Goal: Task Accomplishment & Management: Use online tool/utility

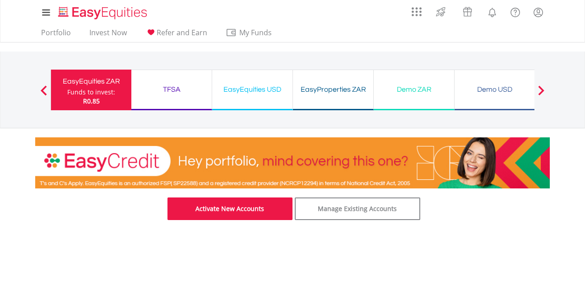
click at [259, 205] on link "Activate New Accounts" at bounding box center [229, 208] width 125 height 23
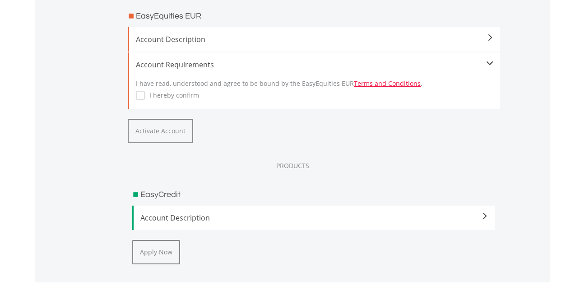
scroll to position [1222, 0]
click at [135, 94] on div "Account Requirements I have read, understood and agree to be bound by the EasyE…" at bounding box center [314, 80] width 372 height 56
click at [169, 139] on button "Activate Account" at bounding box center [160, 130] width 65 height 24
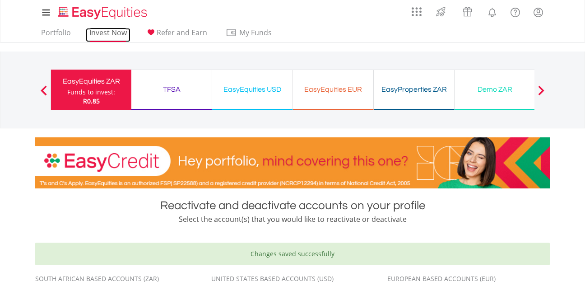
click at [114, 34] on link "Invest Now" at bounding box center [108, 35] width 45 height 14
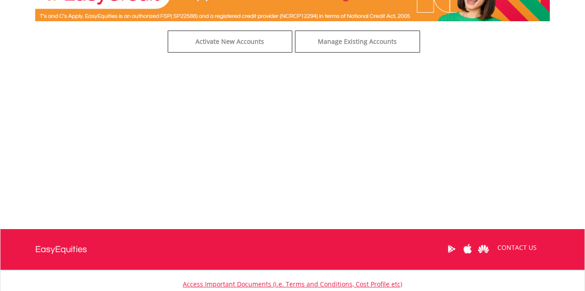
scroll to position [167, 0]
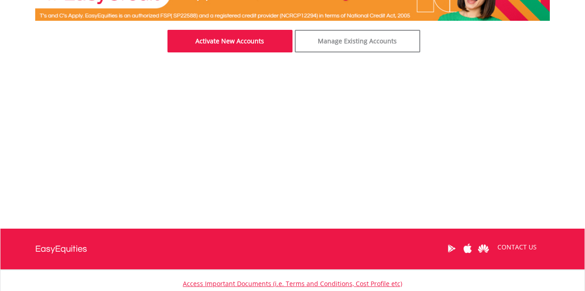
click at [246, 37] on link "Activate New Accounts" at bounding box center [229, 41] width 125 height 23
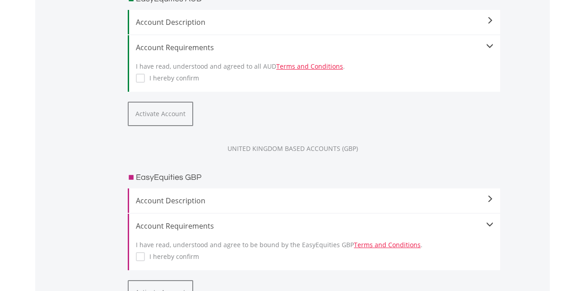
scroll to position [888, 0]
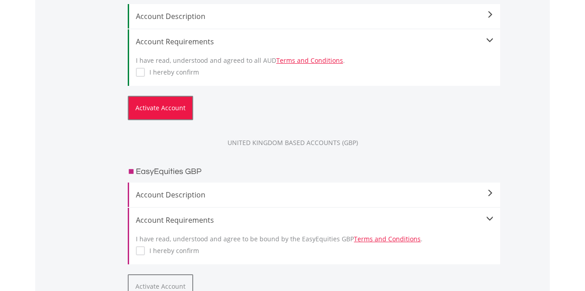
click at [161, 116] on button "Activate Account" at bounding box center [160, 108] width 65 height 24
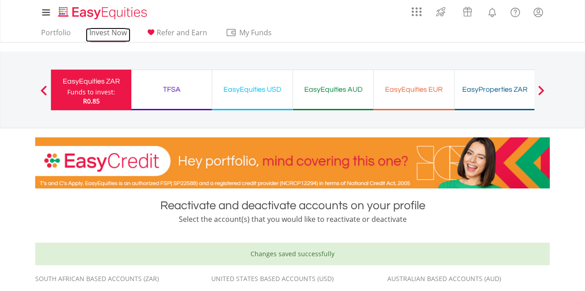
click at [124, 35] on link "Invest Now" at bounding box center [108, 35] width 45 height 14
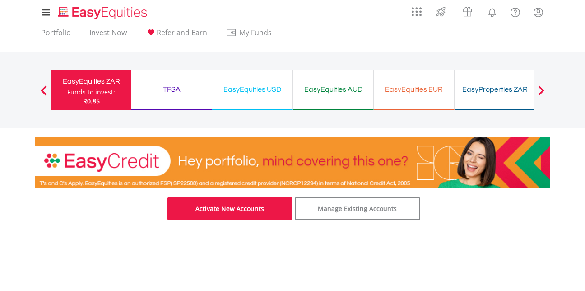
click at [241, 204] on link "Activate New Accounts" at bounding box center [229, 208] width 125 height 23
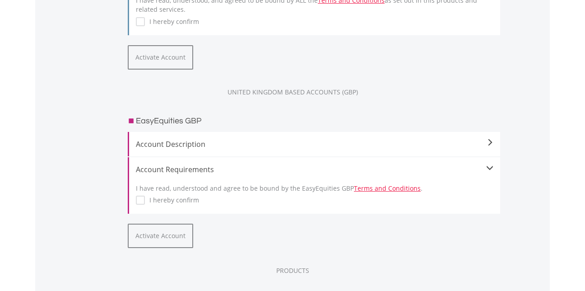
scroll to position [761, 0]
click at [145, 197] on label "I hereby confirm" at bounding box center [172, 199] width 54 height 9
click at [171, 232] on button "Activate Account" at bounding box center [160, 235] width 65 height 24
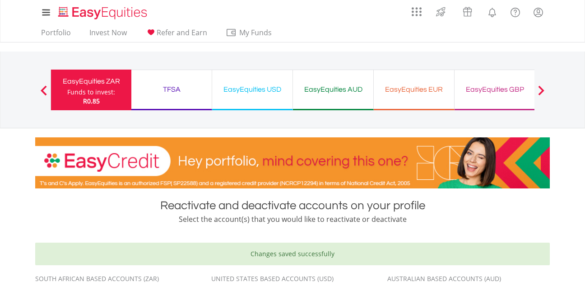
click at [438, 88] on div "EasyEquities EUR" at bounding box center [413, 89] width 69 height 13
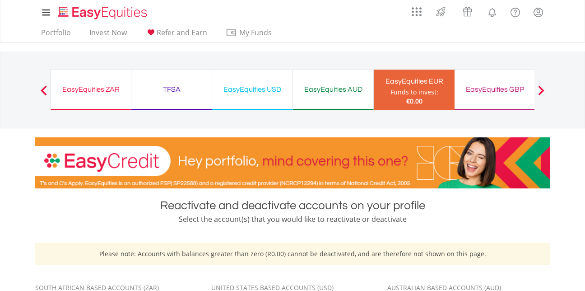
click at [509, 86] on div "EasyEquities GBP" at bounding box center [494, 89] width 69 height 13
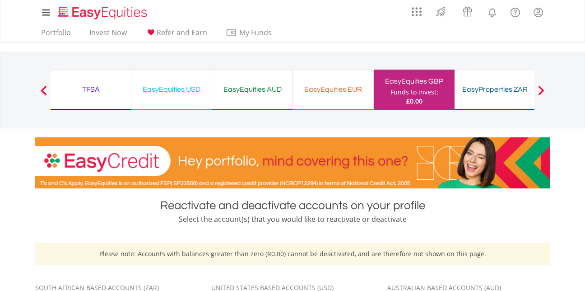
click at [262, 84] on div "EasyEquities AUD" at bounding box center [252, 89] width 69 height 13
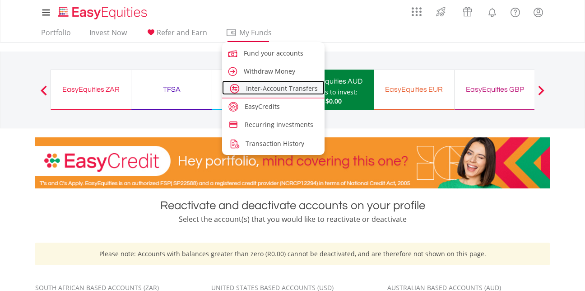
click at [268, 93] on link "Inter-Account Transfers" at bounding box center [273, 87] width 102 height 14
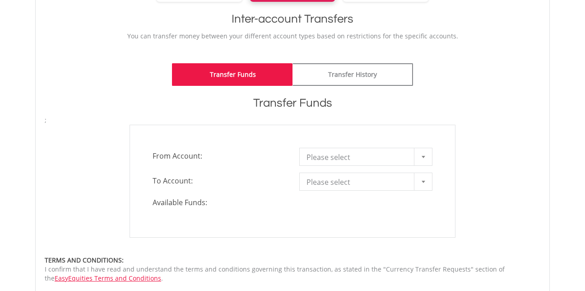
scroll to position [185, 0]
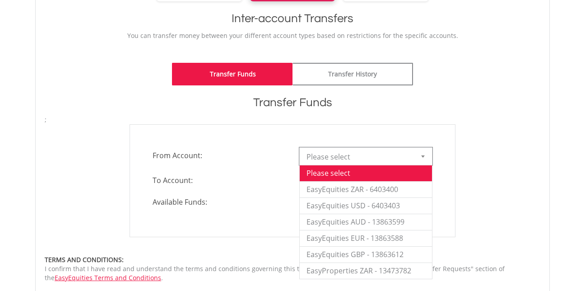
click at [426, 156] on div at bounding box center [423, 156] width 18 height 17
click at [465, 199] on div "**********" at bounding box center [292, 180] width 509 height 113
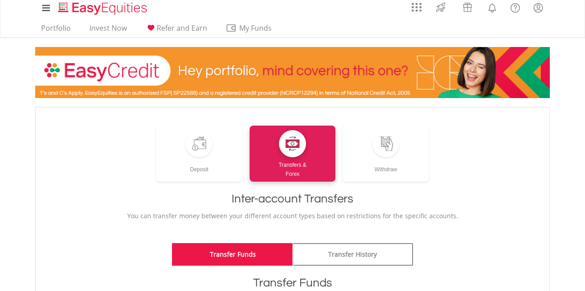
scroll to position [0, 0]
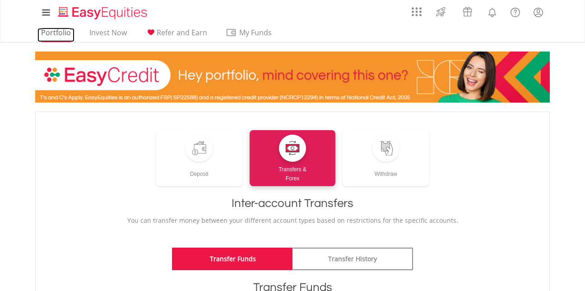
click at [59, 36] on link "Portfolio" at bounding box center [55, 35] width 37 height 14
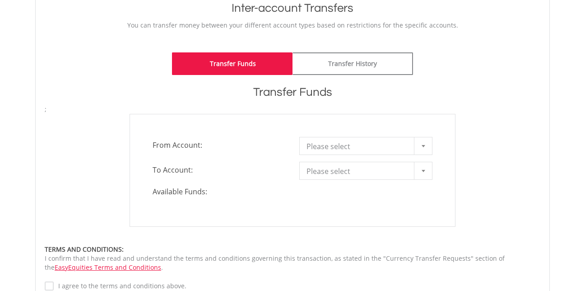
scroll to position [195, 0]
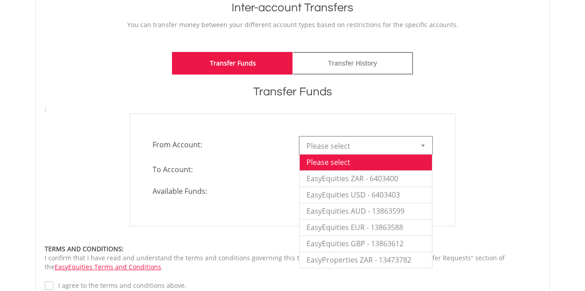
click at [419, 149] on div at bounding box center [423, 145] width 18 height 17
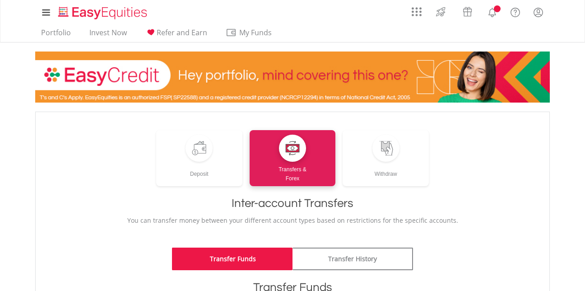
scroll to position [181, 0]
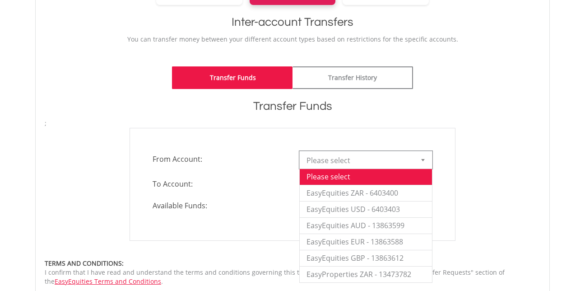
click at [430, 165] on div at bounding box center [423, 159] width 18 height 17
click at [407, 195] on li "EasyEquities ZAR - 6403400" at bounding box center [366, 193] width 132 height 16
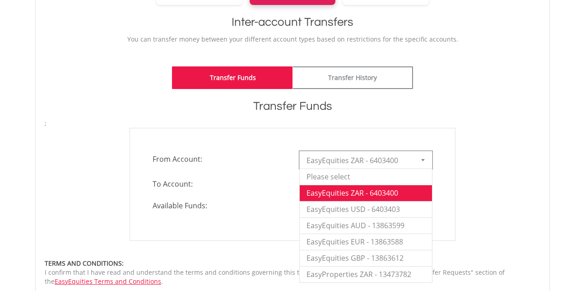
click at [418, 164] on div at bounding box center [423, 159] width 18 height 17
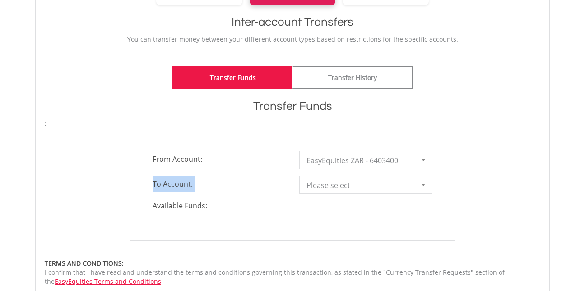
drag, startPoint x: 486, startPoint y: 186, endPoint x: 424, endPoint y: 184, distance: 61.9
click at [424, 184] on div "**********" at bounding box center [292, 184] width 509 height 113
click at [424, 184] on b at bounding box center [423, 185] width 4 height 2
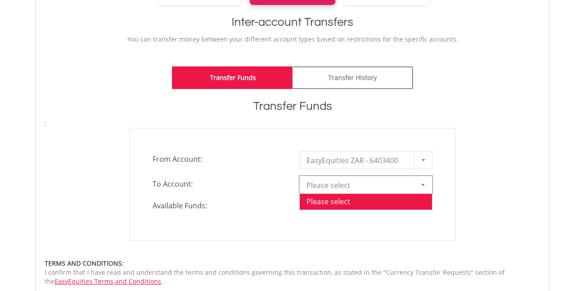
click at [424, 184] on b at bounding box center [423, 185] width 4 height 2
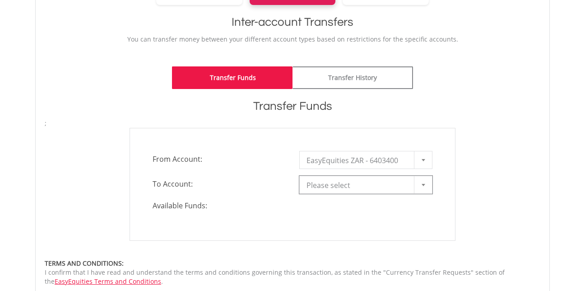
click at [424, 184] on b at bounding box center [423, 185] width 4 height 2
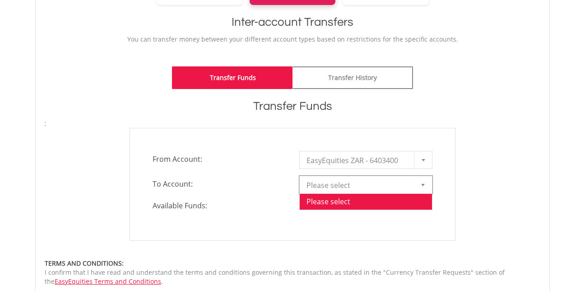
drag, startPoint x: 424, startPoint y: 184, endPoint x: 425, endPoint y: 137, distance: 47.0
click at [425, 137] on div "**********" at bounding box center [293, 184] width 326 height 113
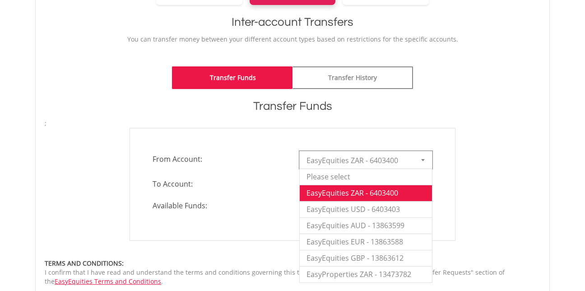
click at [424, 159] on b at bounding box center [423, 160] width 4 height 2
click at [389, 204] on li "EasyEquities USD - 6403403" at bounding box center [366, 209] width 132 height 16
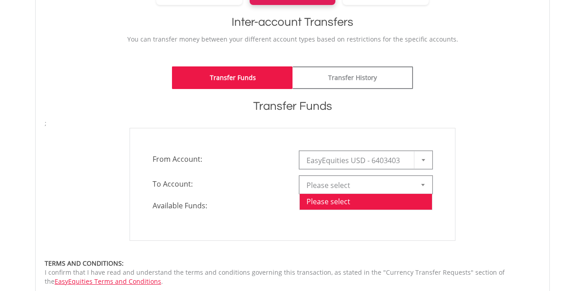
click at [422, 188] on div at bounding box center [423, 184] width 18 height 17
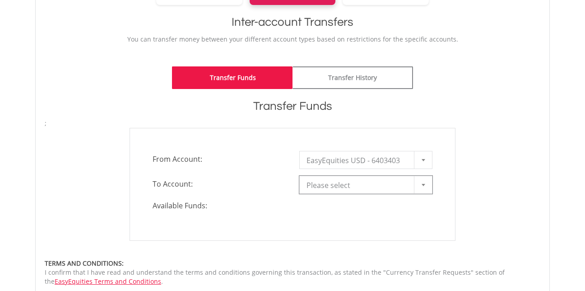
click at [422, 188] on div at bounding box center [423, 184] width 18 height 17
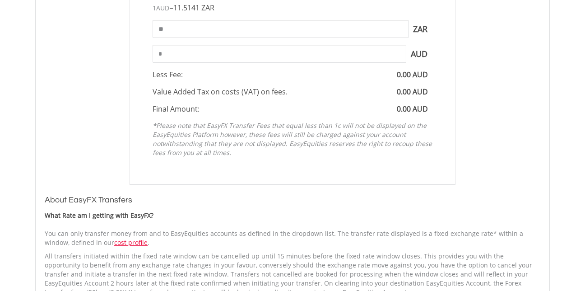
scroll to position [471, 0]
type input "**"
type input "****"
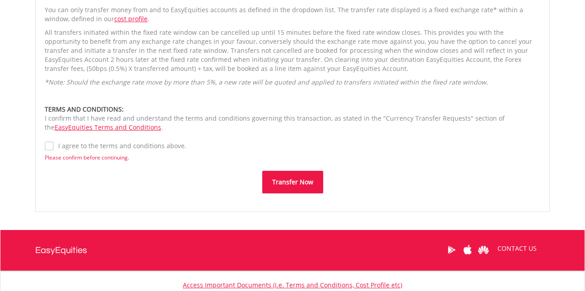
click at [54, 148] on label "I agree to the terms and conditions above." at bounding box center [120, 145] width 133 height 9
click at [287, 188] on button "Transfer Now" at bounding box center [292, 182] width 61 height 23
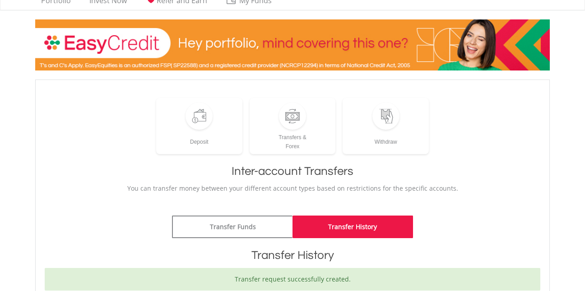
scroll to position [30, 0]
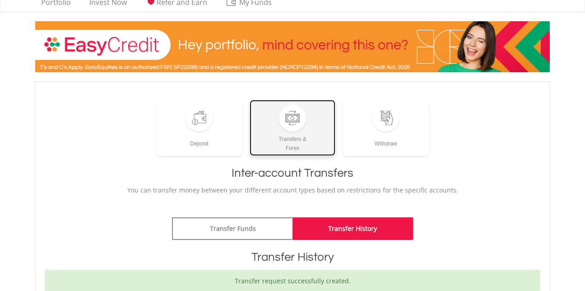
click at [295, 133] on div "Transfers & Forex" at bounding box center [293, 141] width 86 height 21
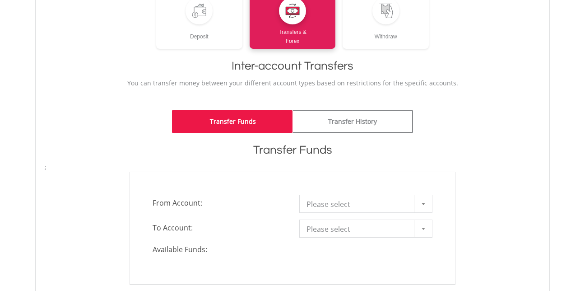
scroll to position [138, 0]
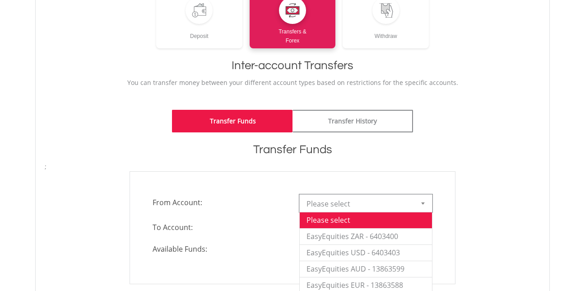
click at [429, 207] on div at bounding box center [423, 202] width 18 height 17
click at [416, 234] on li "EasyEquities ZAR - 6403400" at bounding box center [366, 236] width 132 height 16
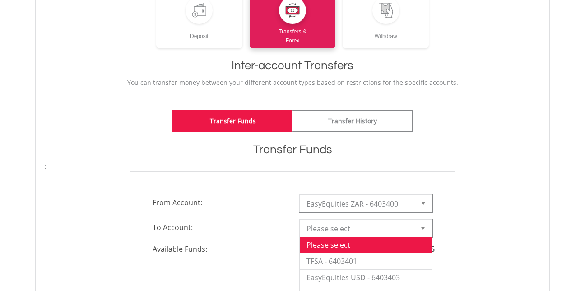
click at [429, 224] on div at bounding box center [423, 227] width 18 height 17
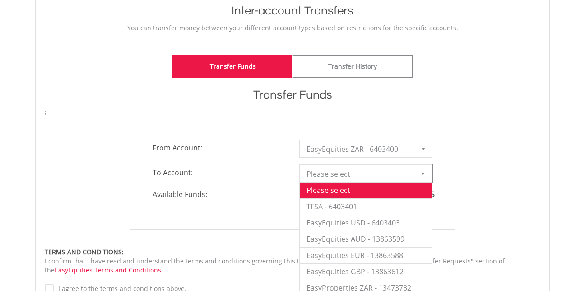
scroll to position [193, 0]
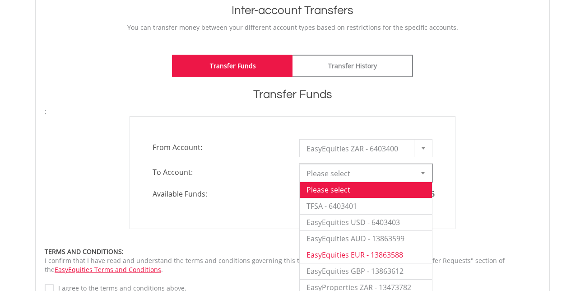
click at [399, 256] on li "EasyEquities EUR - 13863588" at bounding box center [366, 254] width 132 height 16
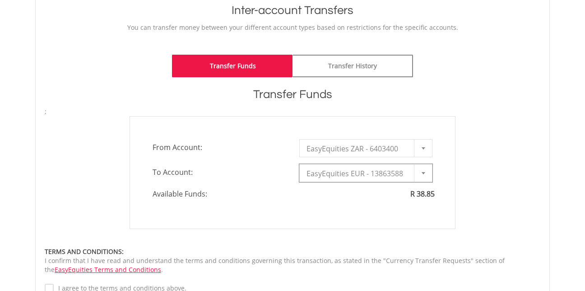
type input "*"
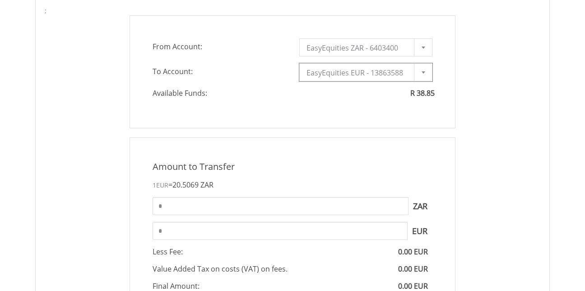
scroll to position [294, 0]
click at [250, 202] on input "*" at bounding box center [281, 205] width 256 height 18
type input "**"
type input "****"
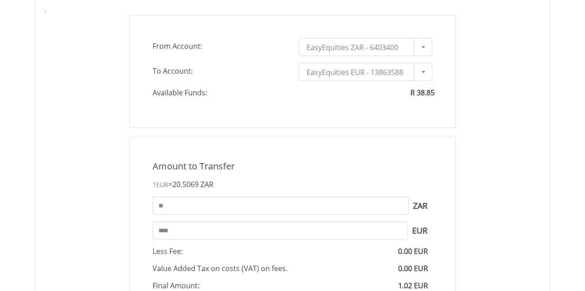
scroll to position [694, 0]
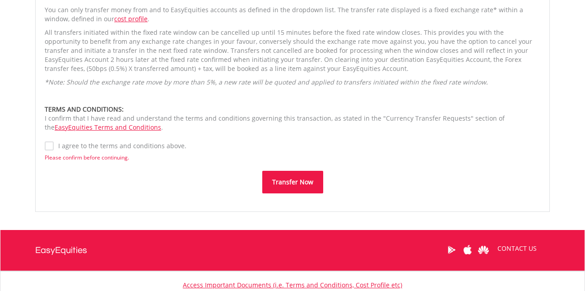
click at [281, 176] on button "Transfer Now" at bounding box center [292, 182] width 61 height 23
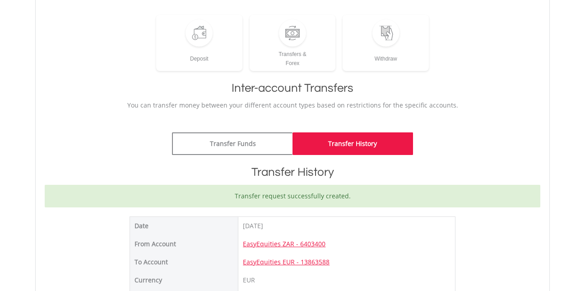
scroll to position [112, 0]
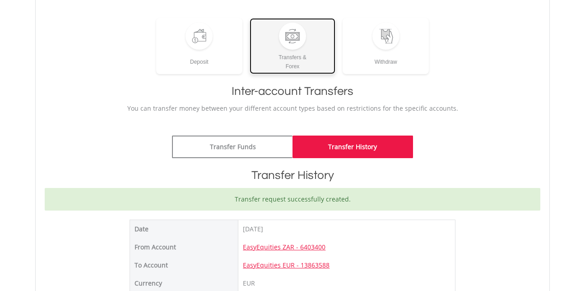
click at [281, 70] on div "Transfers & Forex" at bounding box center [293, 60] width 86 height 21
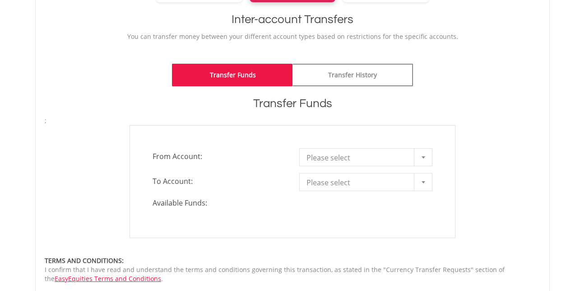
scroll to position [184, 0]
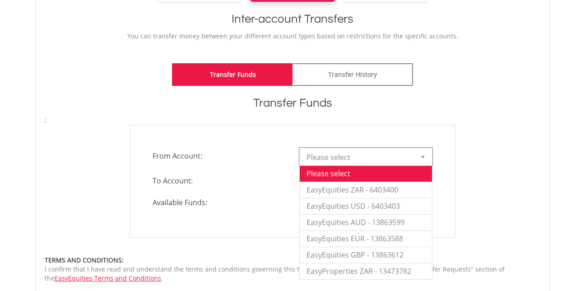
click at [423, 160] on div at bounding box center [423, 156] width 18 height 17
click at [415, 186] on li "EasyEquities ZAR - 6403400" at bounding box center [366, 189] width 132 height 16
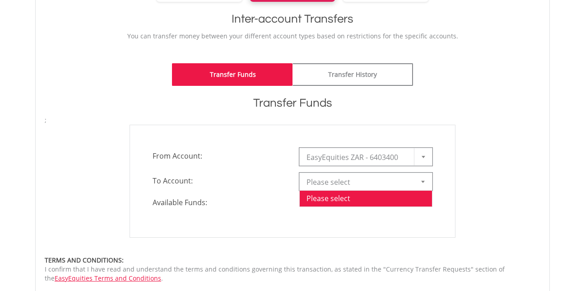
click at [427, 180] on div at bounding box center [423, 181] width 18 height 17
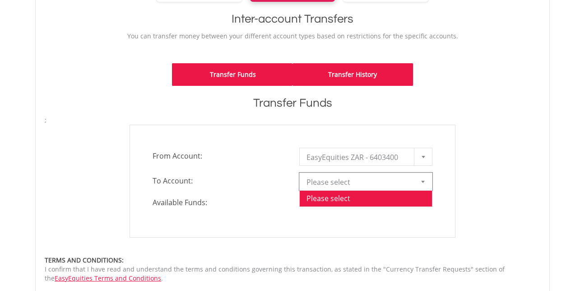
click at [355, 72] on link "Transfer History" at bounding box center [352, 74] width 120 height 23
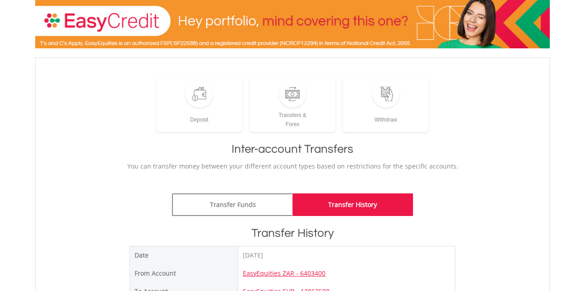
scroll to position [59, 0]
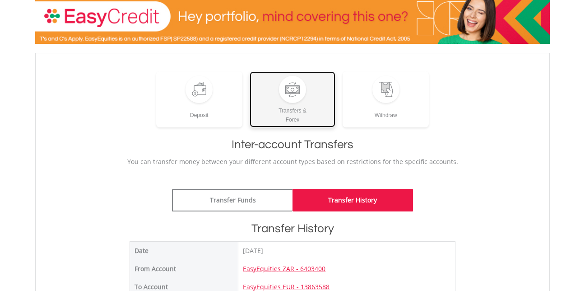
click at [277, 102] on link "Transfers & Forex" at bounding box center [293, 99] width 86 height 56
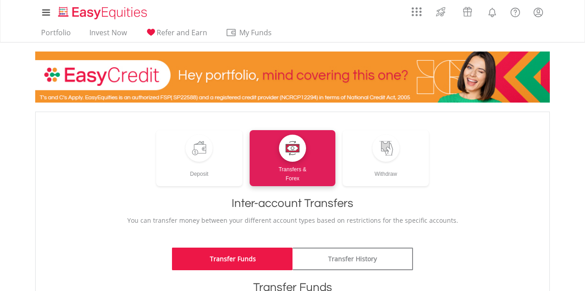
scroll to position [194, 0]
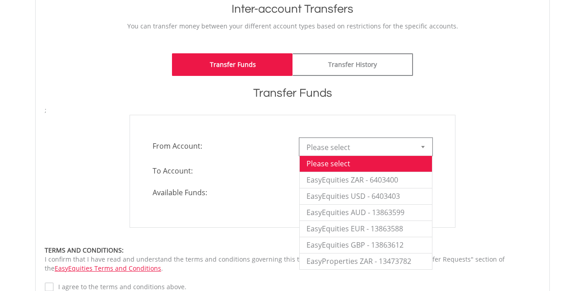
click at [428, 148] on div at bounding box center [423, 146] width 18 height 17
click at [410, 180] on li "EasyEquities ZAR - 6403400" at bounding box center [366, 179] width 132 height 16
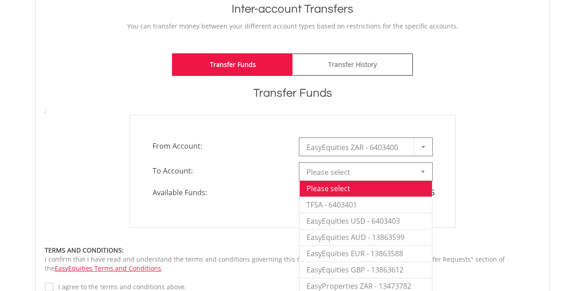
click at [430, 168] on div at bounding box center [423, 171] width 18 height 17
click at [380, 269] on li "EasyEquities GBP - 13863612" at bounding box center [366, 269] width 132 height 16
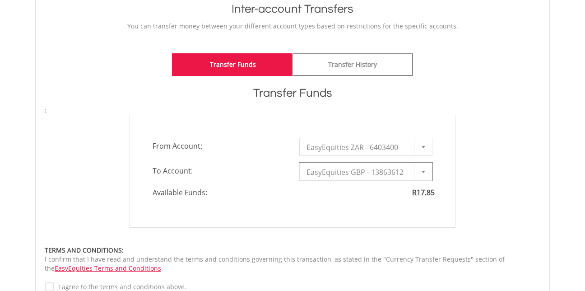
type input "*"
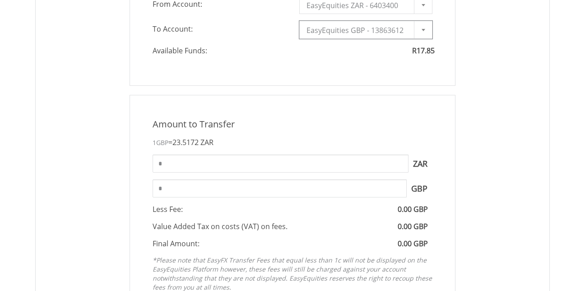
scroll to position [336, 0]
click at [332, 161] on input "*" at bounding box center [281, 163] width 256 height 18
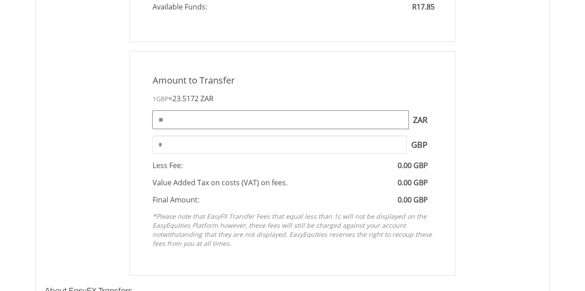
scroll to position [394, 0]
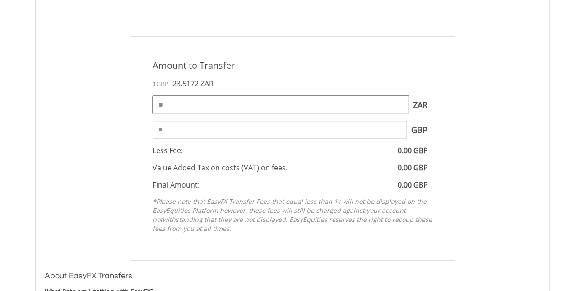
type input "**"
type input "****"
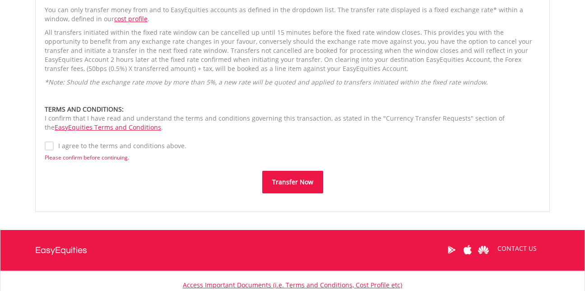
click at [287, 184] on button "Transfer Now" at bounding box center [292, 182] width 61 height 23
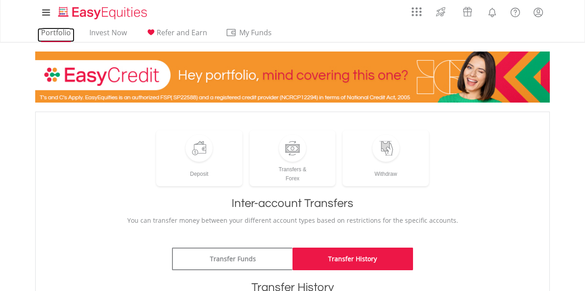
click at [61, 34] on link "Portfolio" at bounding box center [55, 35] width 37 height 14
